Goal: Transaction & Acquisition: Purchase product/service

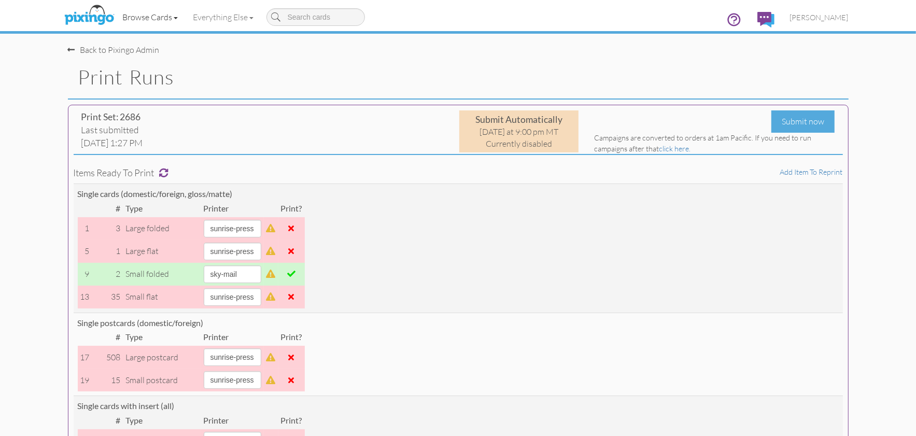
click at [158, 20] on link "Browse Cards" at bounding box center [150, 17] width 71 height 26
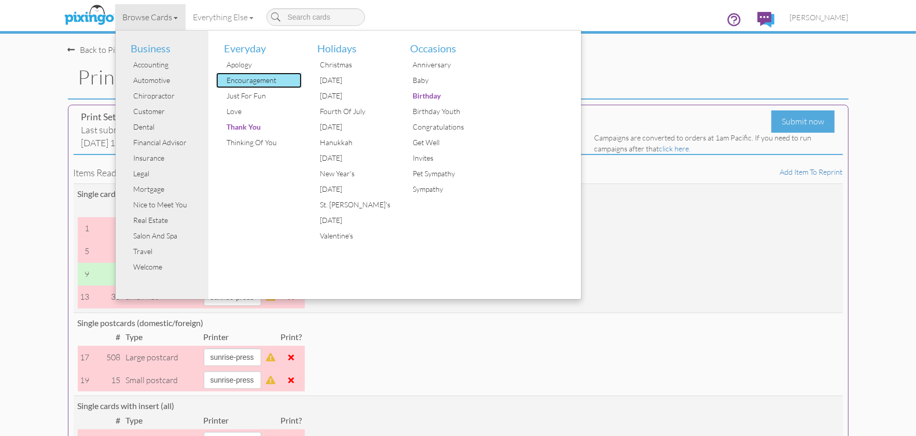
click at [254, 79] on div "Encouragement" at bounding box center [263, 81] width 78 height 16
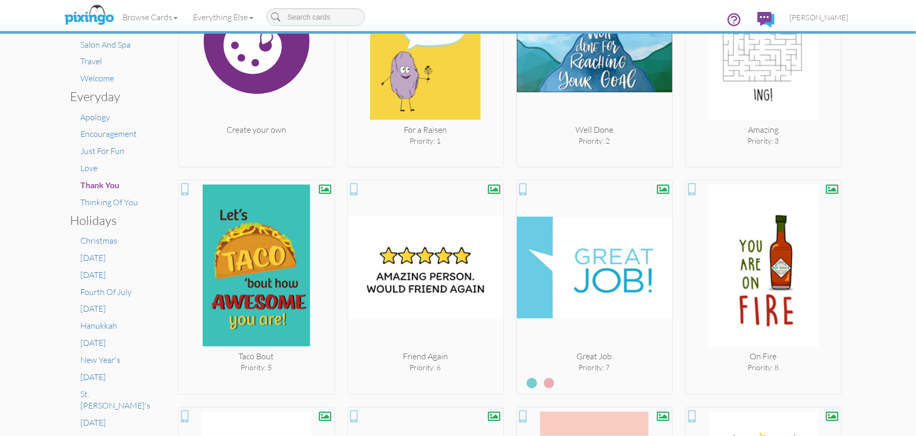
scroll to position [277, 0]
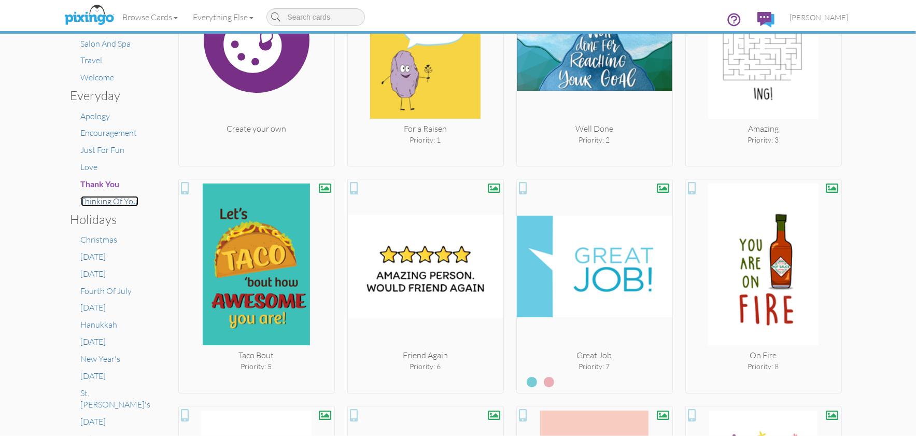
click at [110, 201] on span "Thinking Of You" at bounding box center [110, 201] width 58 height 10
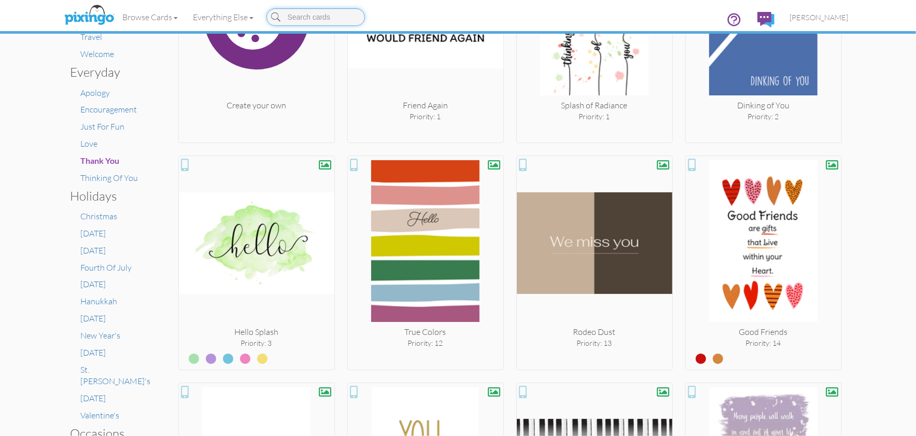
scroll to position [297, 0]
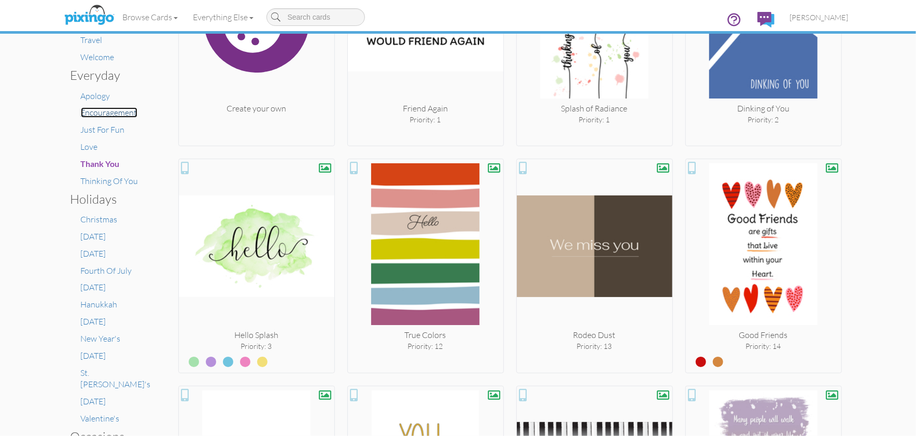
click at [91, 112] on span "Encouragement" at bounding box center [109, 112] width 57 height 10
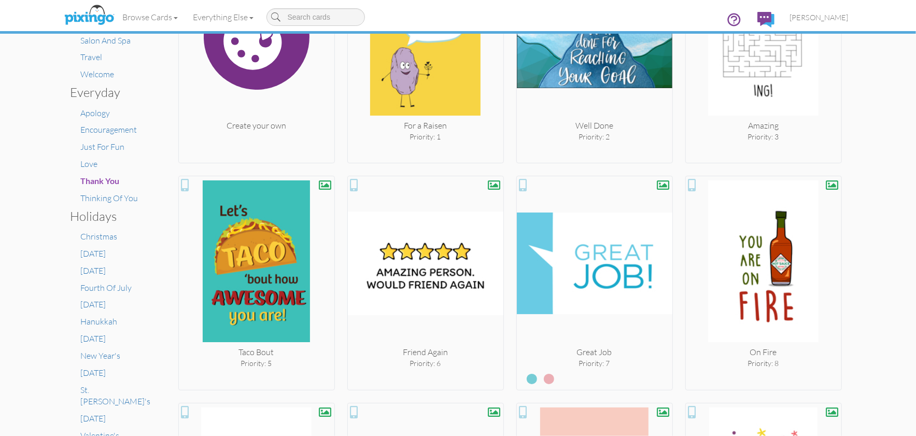
scroll to position [283, 0]
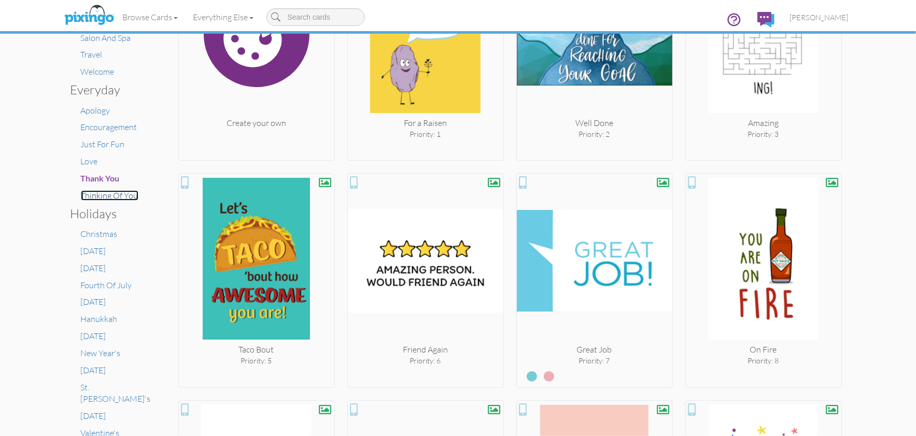
click at [113, 195] on span "Thinking Of You" at bounding box center [110, 195] width 58 height 10
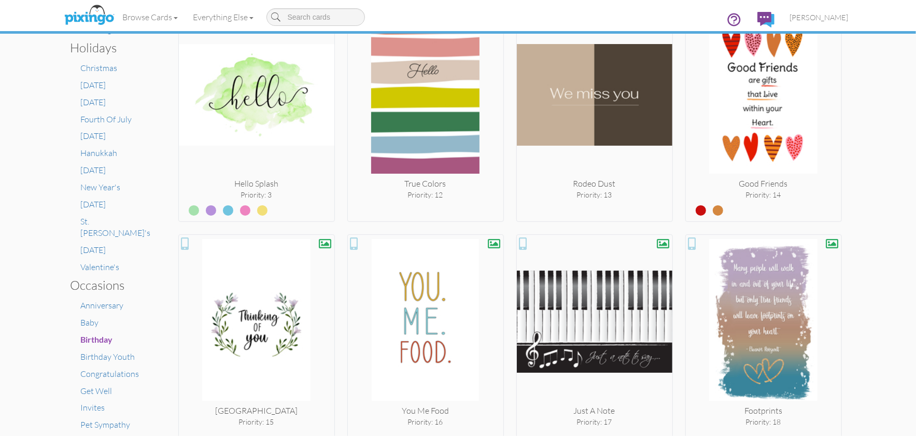
scroll to position [434, 0]
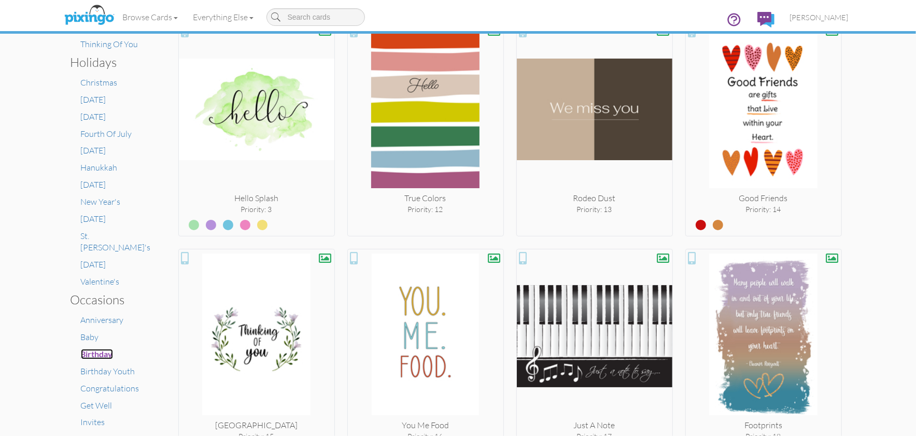
click at [94, 349] on span "Birthday" at bounding box center [97, 354] width 32 height 10
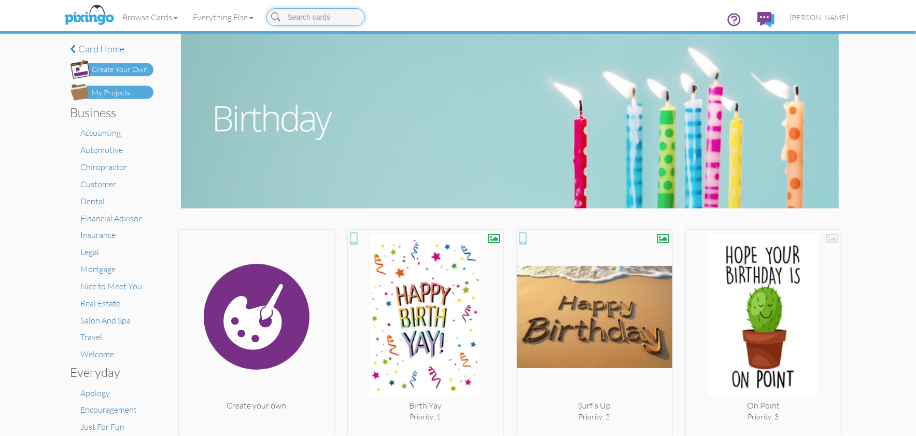
click at [296, 17] on input at bounding box center [316, 17] width 99 height 18
type input "FOOD"
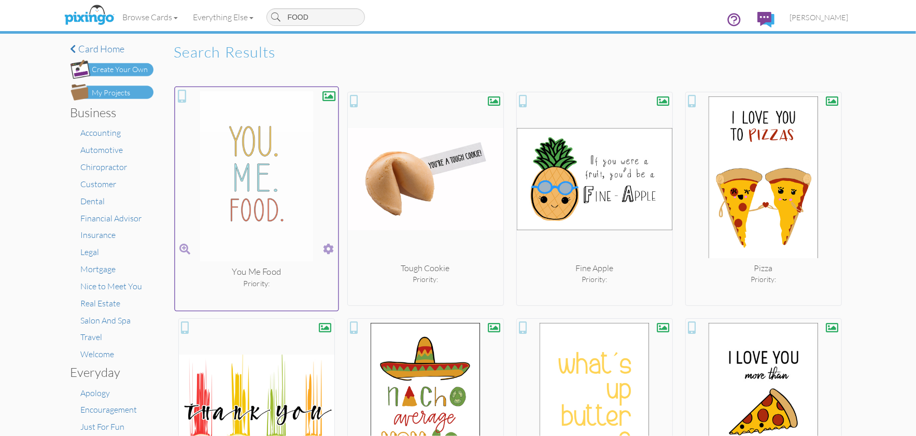
click at [292, 256] on img at bounding box center [256, 178] width 163 height 174
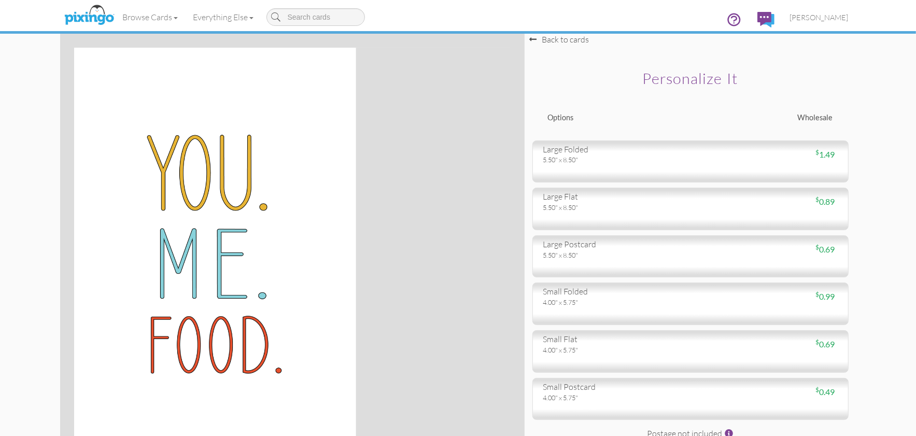
click at [559, 37] on div "Browse Cards Business Accounting Automotive Chiropractor Customer Dental Financ…" at bounding box center [458, 20] width 781 height 41
click at [558, 39] on div "Browse Cards Business Accounting Automotive Chiropractor Customer Dental Financ…" at bounding box center [458, 20] width 781 height 41
click at [535, 45] on div "Back to cards" at bounding box center [560, 40] width 60 height 12
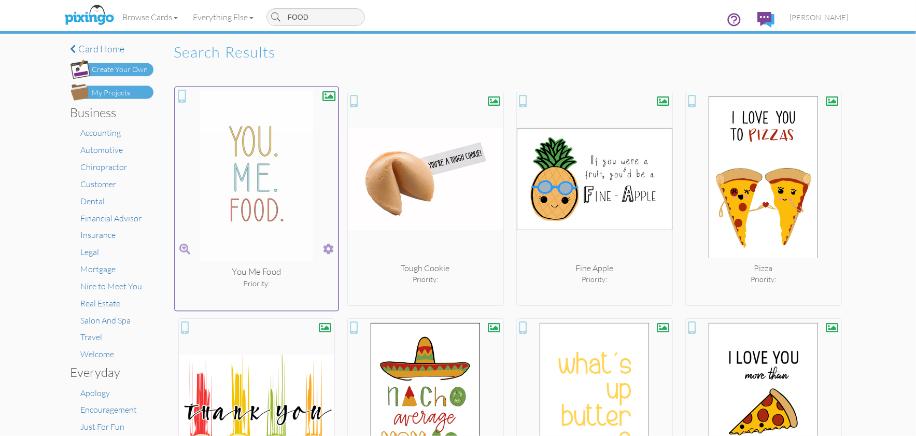
click at [325, 248] on span at bounding box center [328, 249] width 11 height 15
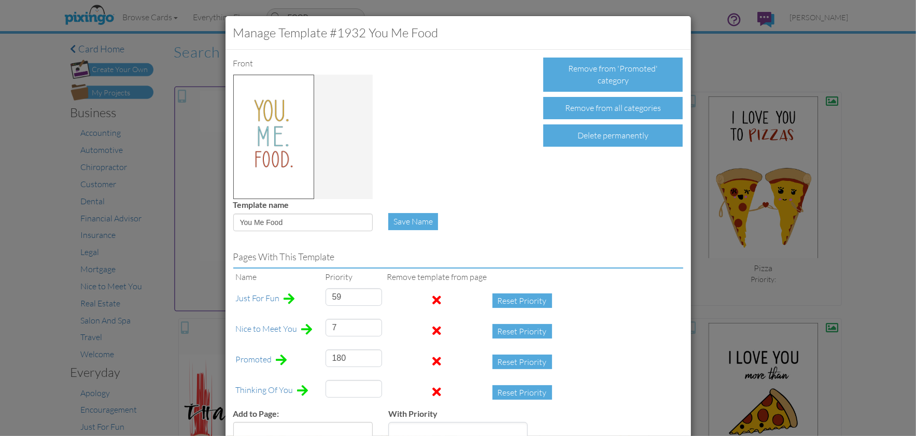
type input "16"
click at [190, 218] on div "Manage Template #1932 You Me Food Front Remove from 'Promoted' category Remove …" at bounding box center [458, 218] width 916 height 436
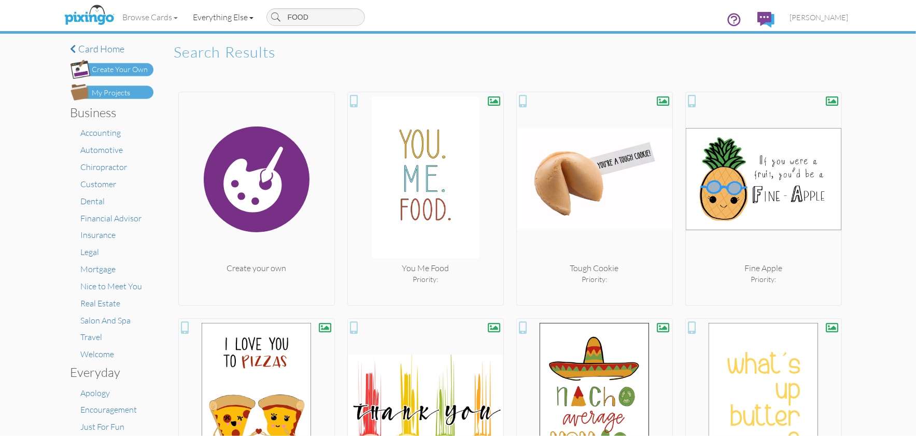
click at [227, 21] on link "Everything Else" at bounding box center [224, 17] width 76 height 26
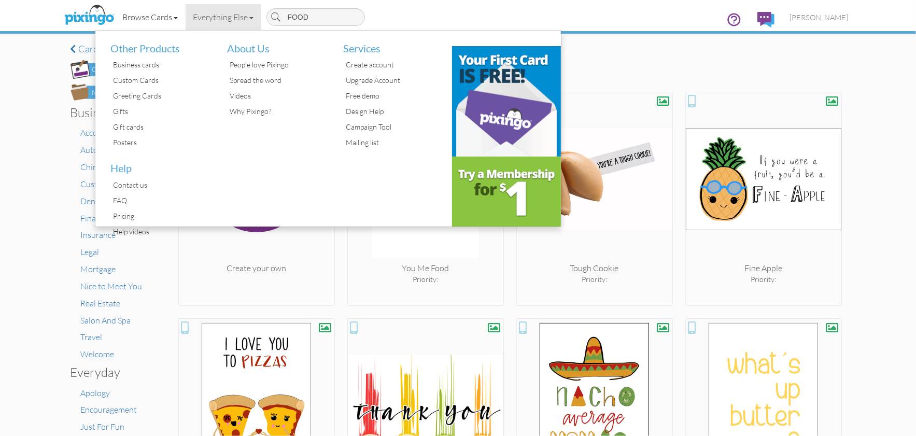
click at [149, 20] on link "Browse Cards" at bounding box center [150, 17] width 71 height 26
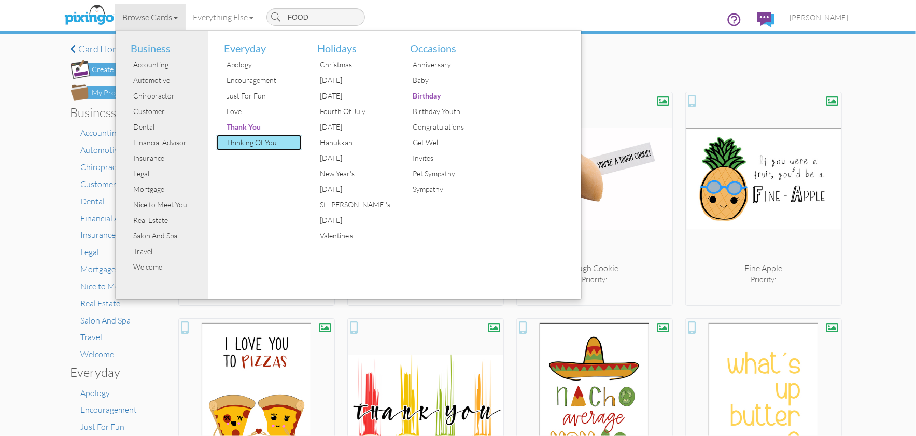
click at [247, 143] on div "Thinking Of You" at bounding box center [263, 143] width 78 height 16
